Goal: Task Accomplishment & Management: Use online tool/utility

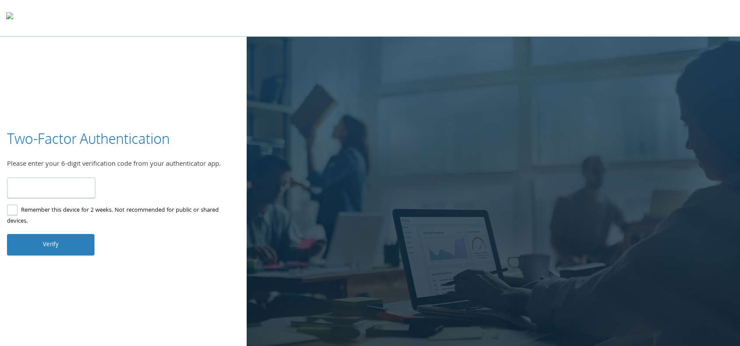
click at [155, 173] on div "Verified! Logging you in. Invalid code. Please try again." at bounding box center [123, 167] width 233 height 76
click at [64, 187] on input "number" at bounding box center [51, 188] width 88 height 21
click at [170, 167] on div "Please enter your 6-digit verification code from your authenticator app." at bounding box center [123, 164] width 233 height 11
click at [13, 211] on label "Remember this device for 2 weeks. Not recommended for public or shared devices." at bounding box center [120, 216] width 226 height 22
click at [44, 190] on input "number" at bounding box center [51, 188] width 88 height 21
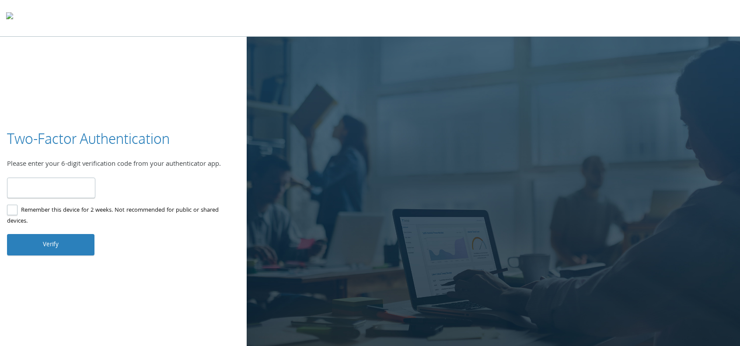
type input "******"
